Goal: Browse casually

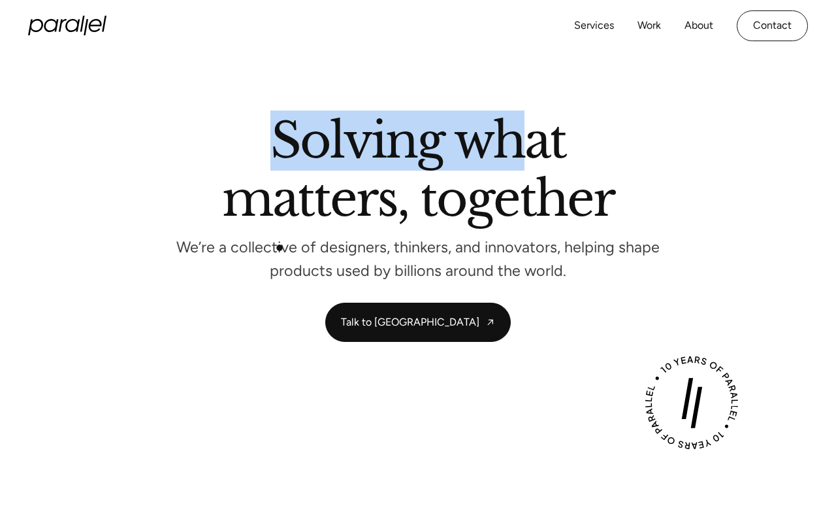
scroll to position [12, 0]
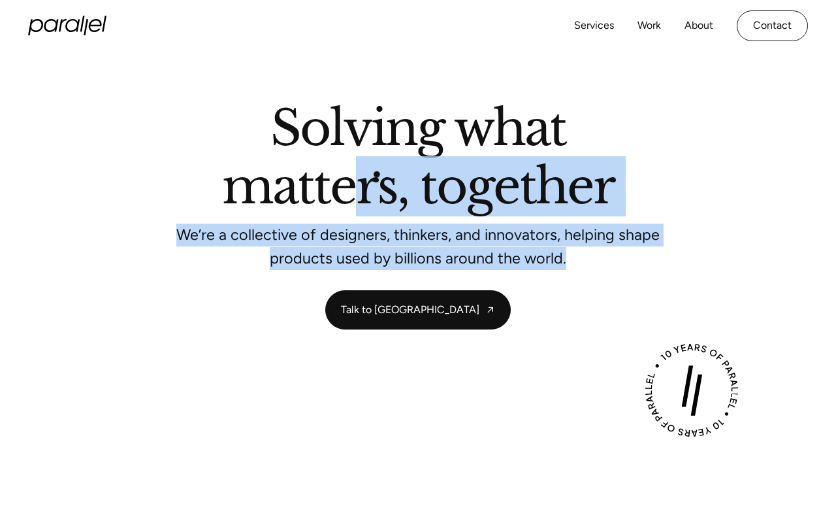
drag, startPoint x: 570, startPoint y: 263, endPoint x: 338, endPoint y: 160, distance: 253.3
click at [339, 160] on div "Solving what matters, together We’re a collective of designers, thinkers, and i…" at bounding box center [418, 184] width 784 height 159
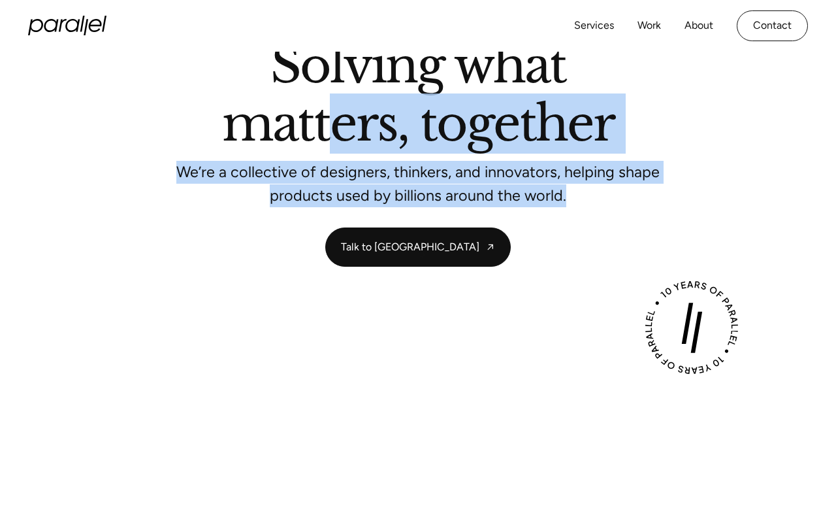
scroll to position [0, 0]
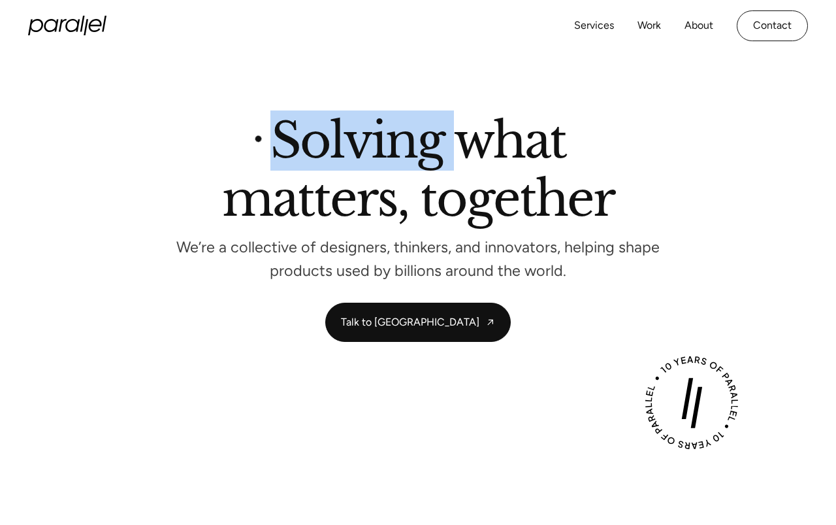
drag, startPoint x: 259, startPoint y: 138, endPoint x: 461, endPoint y: 147, distance: 201.4
click at [461, 147] on h2 "Solving what matters, together" at bounding box center [418, 172] width 393 height 111
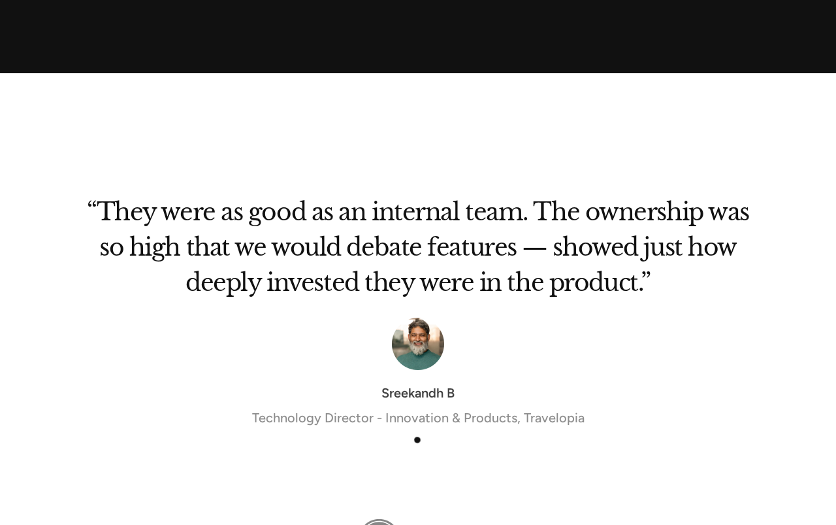
scroll to position [4169, 0]
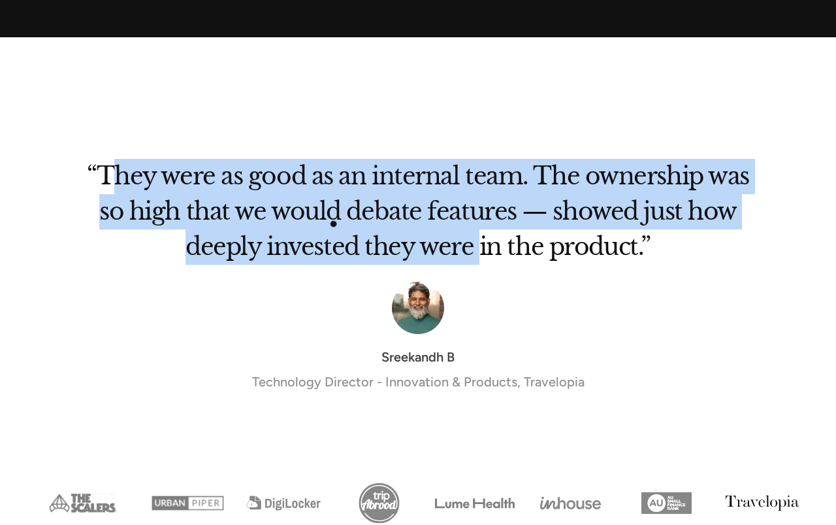
drag, startPoint x: 118, startPoint y: 178, endPoint x: 481, endPoint y: 262, distance: 373.4
click at [481, 262] on h2 "“They were as good as an internal team. The ownership was so high that we would…" at bounding box center [417, 216] width 679 height 97
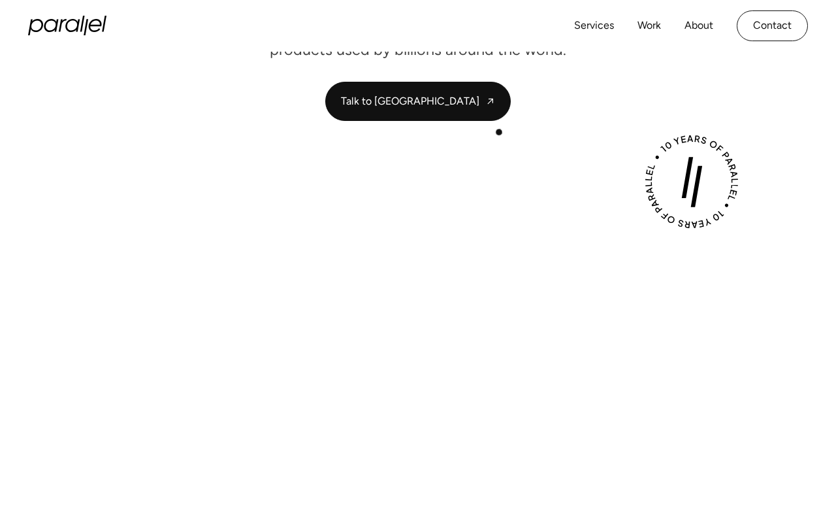
scroll to position [0, 0]
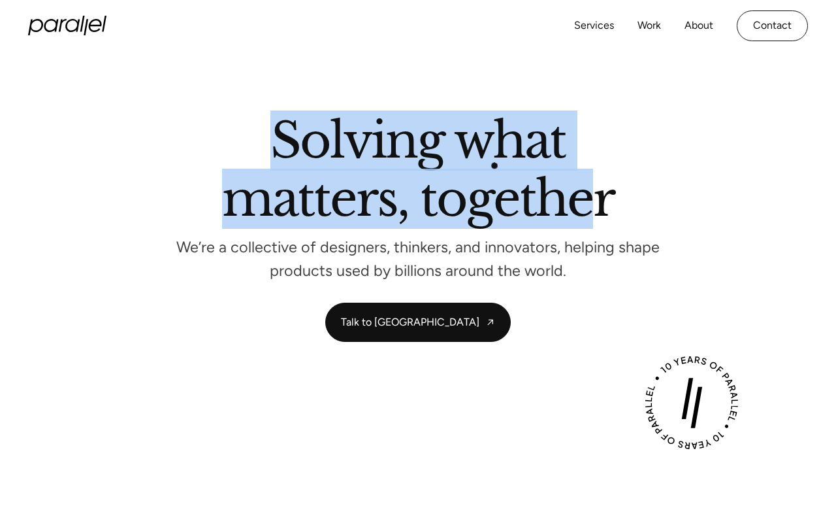
drag, startPoint x: 278, startPoint y: 118, endPoint x: 589, endPoint y: 187, distance: 319.2
click at [589, 187] on h2 "Solving what matters, together" at bounding box center [418, 172] width 393 height 111
drag, startPoint x: 615, startPoint y: 205, endPoint x: 116, endPoint y: 147, distance: 502.5
click at [118, 147] on div "Solving what matters, together We’re a collective of designers, thinkers, and i…" at bounding box center [418, 196] width 784 height 159
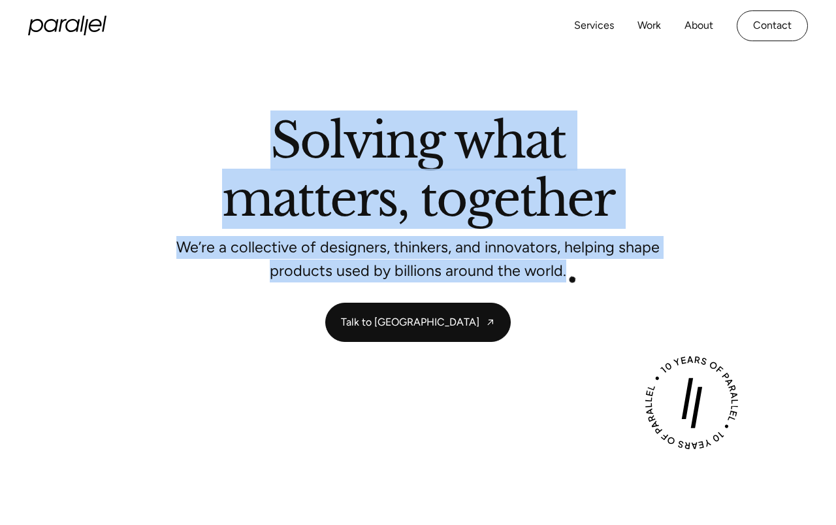
drag, startPoint x: 571, startPoint y: 278, endPoint x: 80, endPoint y: 118, distance: 516.9
click at [80, 118] on div "Solving what matters, together We’re a collective of designers, thinkers, and i…" at bounding box center [418, 196] width 784 height 159
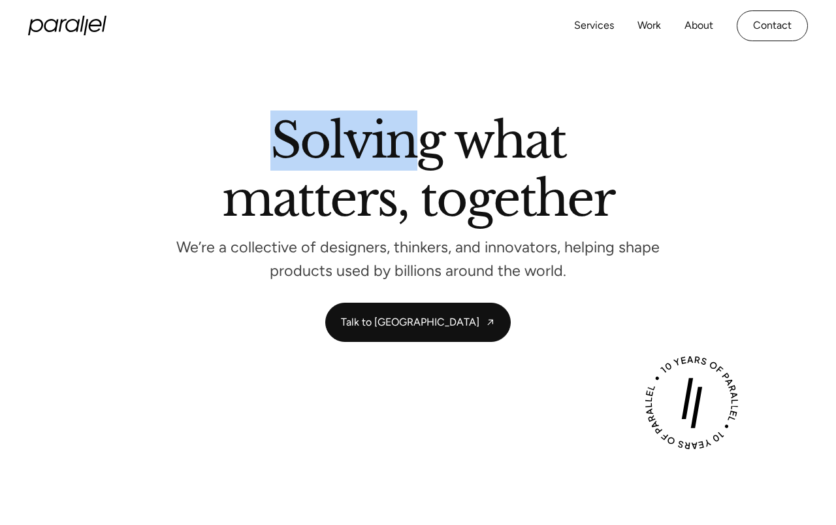
drag, startPoint x: 268, startPoint y: 133, endPoint x: 414, endPoint y: 136, distance: 145.7
click at [414, 136] on h2 "Solving what matters, together" at bounding box center [418, 172] width 393 height 111
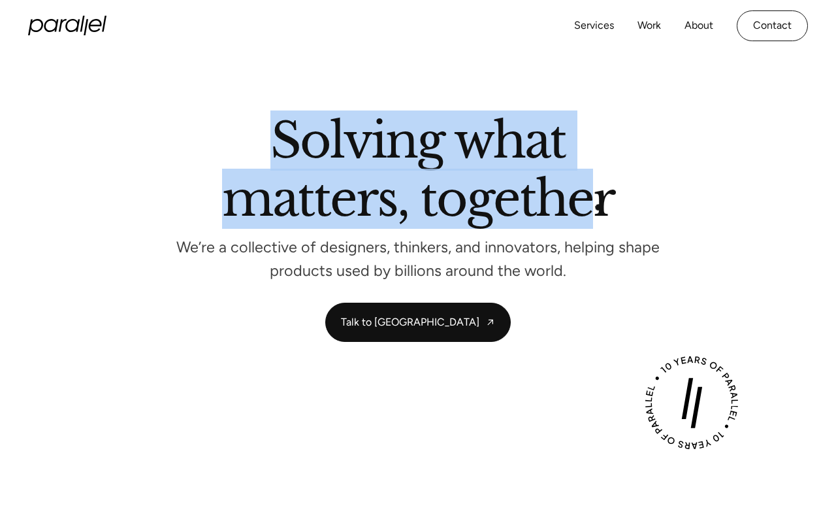
drag, startPoint x: 598, startPoint y: 207, endPoint x: 252, endPoint y: 118, distance: 358.3
click at [252, 118] on h2 "Solving what matters, together" at bounding box center [418, 172] width 393 height 111
drag, startPoint x: 253, startPoint y: 120, endPoint x: 560, endPoint y: 216, distance: 321.7
click at [560, 216] on h2 "Solving what matters, together" at bounding box center [418, 172] width 393 height 111
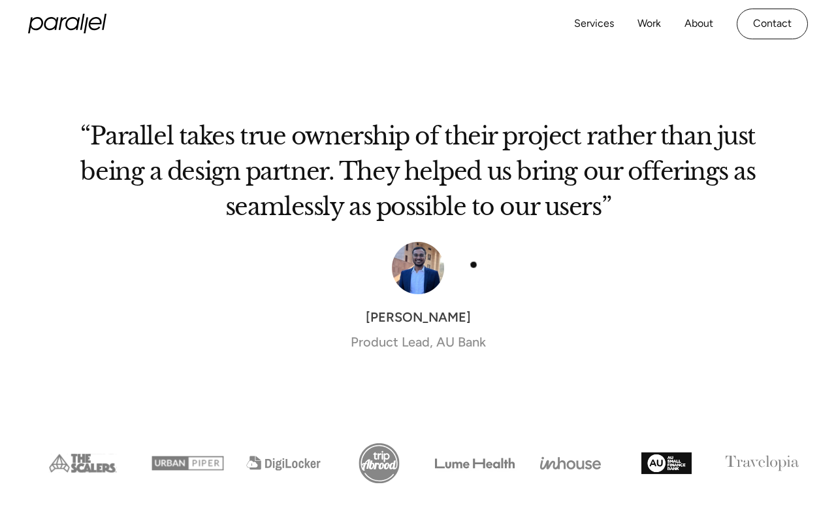
scroll to position [4208, 0]
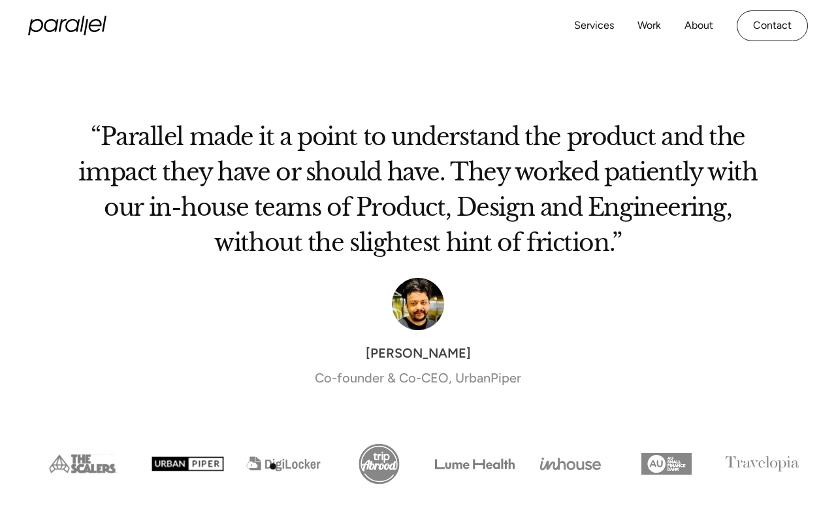
click at [274, 463] on img "Show slide 3 of 8" at bounding box center [284, 464] width 96 height 48
